Goal: Find specific page/section

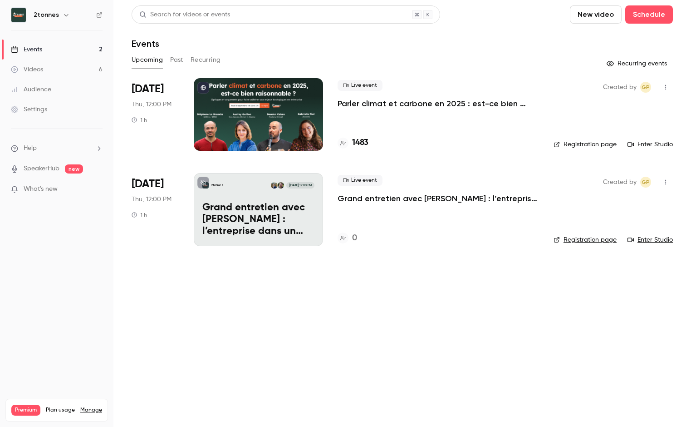
click at [384, 103] on p "Parler climat et carbone en 2025 : est-ce bien raisonnable ?" at bounding box center [439, 103] width 202 height 11
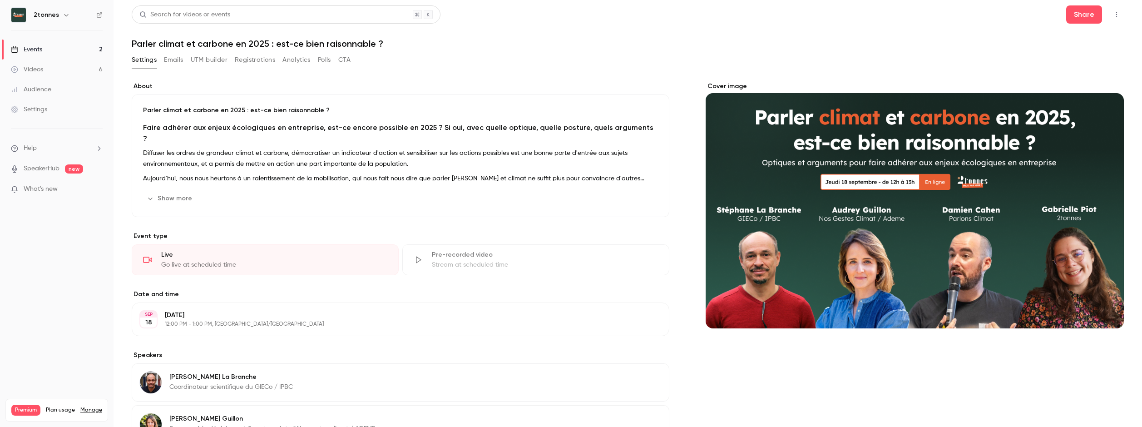
click at [266, 63] on button "Registrations" at bounding box center [255, 60] width 40 height 15
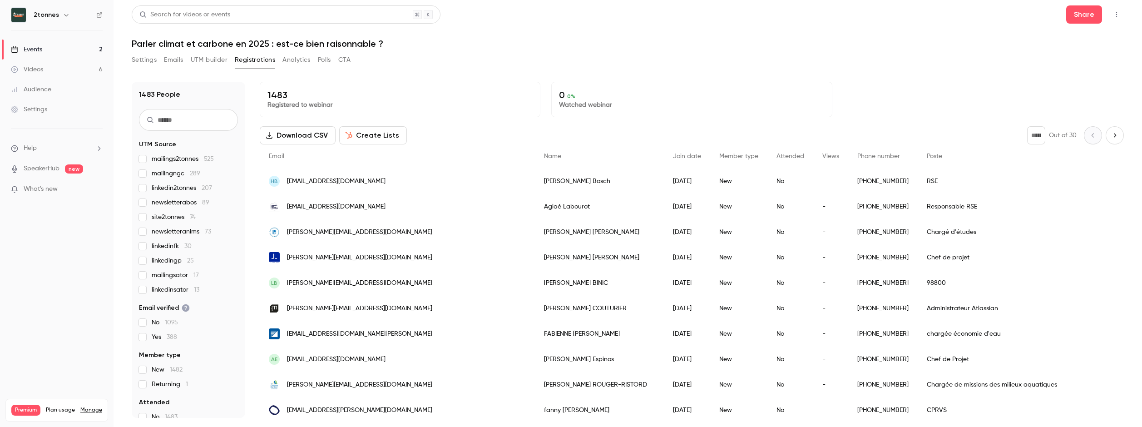
click at [45, 89] on div "Audience" at bounding box center [31, 89] width 40 height 9
